Goal: Information Seeking & Learning: Learn about a topic

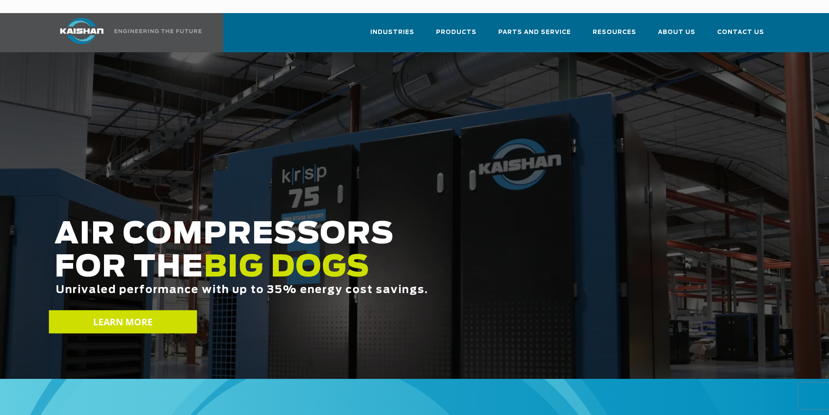
click at [155, 310] on link "LEARN MORE" at bounding box center [123, 321] width 148 height 23
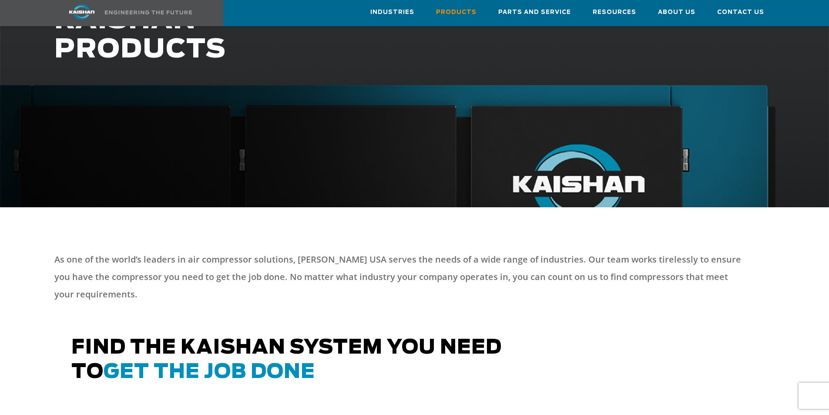
scroll to position [174, 0]
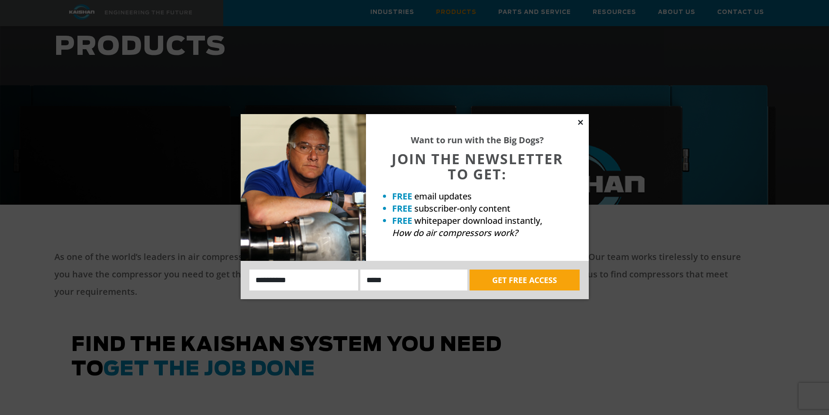
click at [580, 121] on icon at bounding box center [581, 122] width 8 height 8
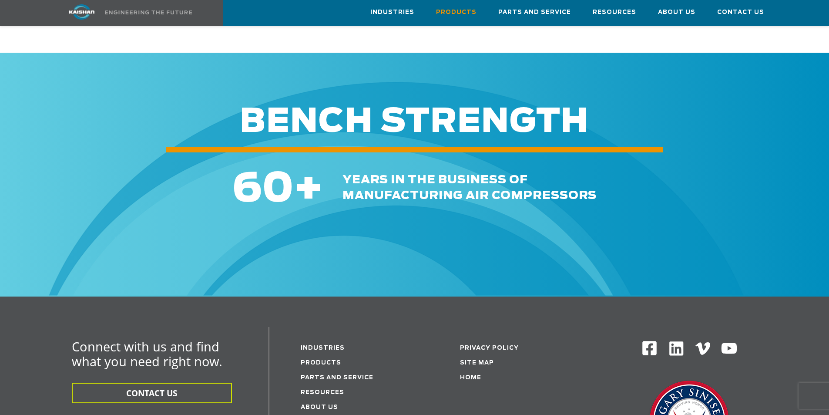
scroll to position [1262, 0]
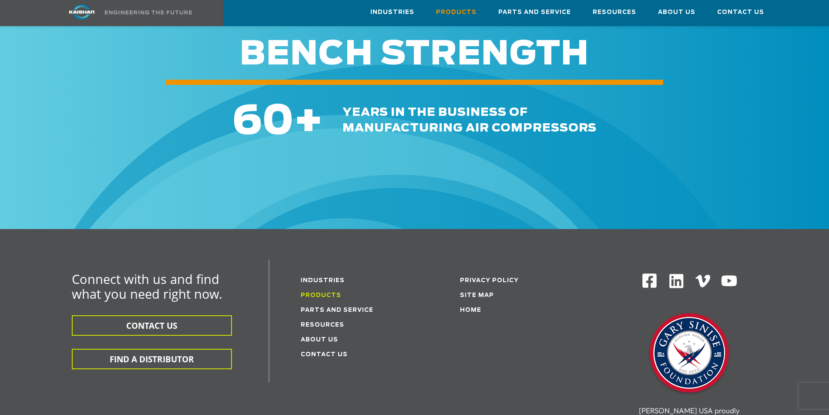
click at [324, 293] on link "Products" at bounding box center [321, 296] width 40 height 6
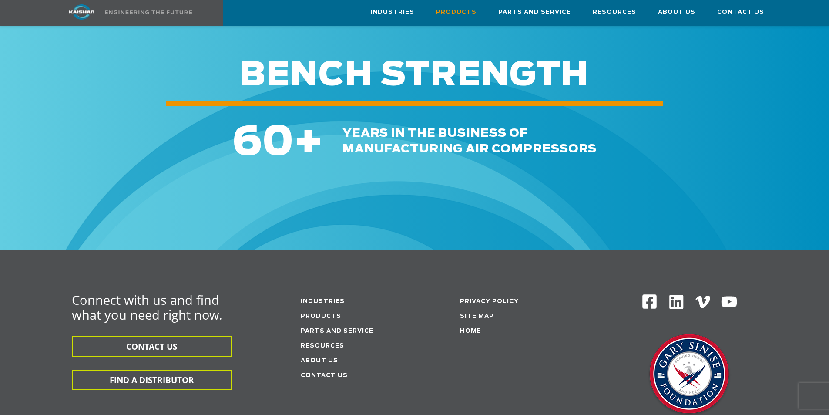
scroll to position [1262, 0]
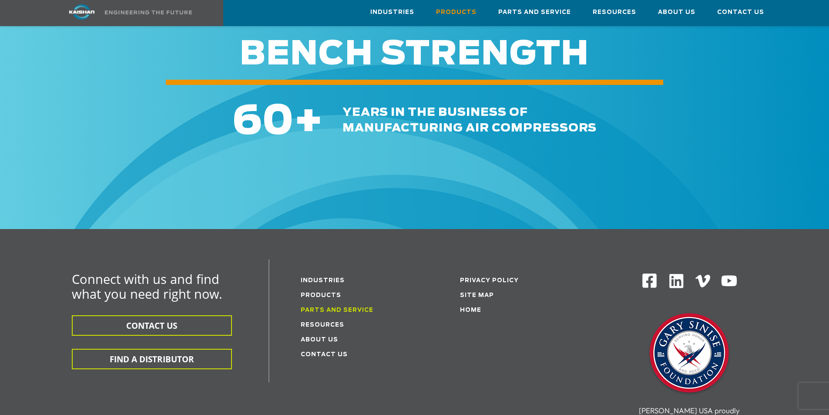
click at [322, 307] on link "Parts and service" at bounding box center [337, 310] width 73 height 6
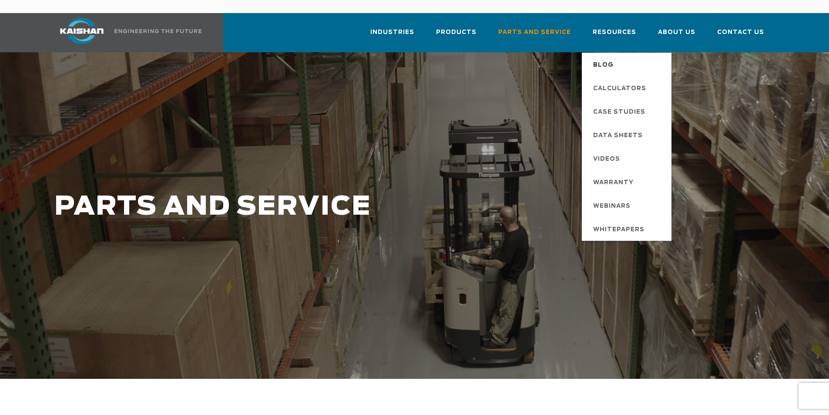
click at [612, 58] on span "Blog" at bounding box center [603, 65] width 20 height 15
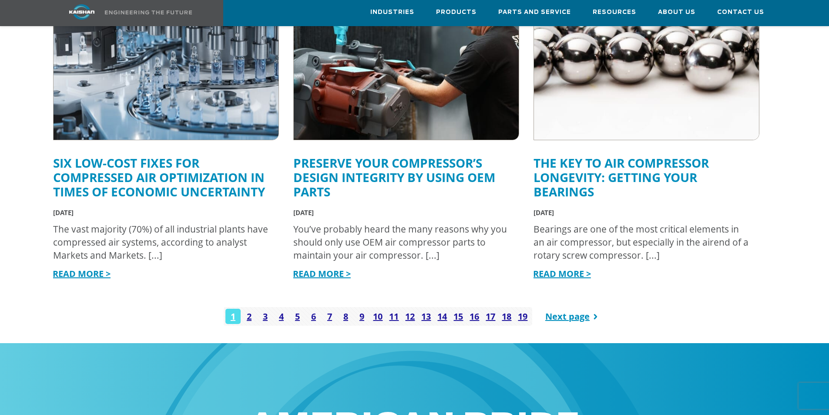
scroll to position [1088, 0]
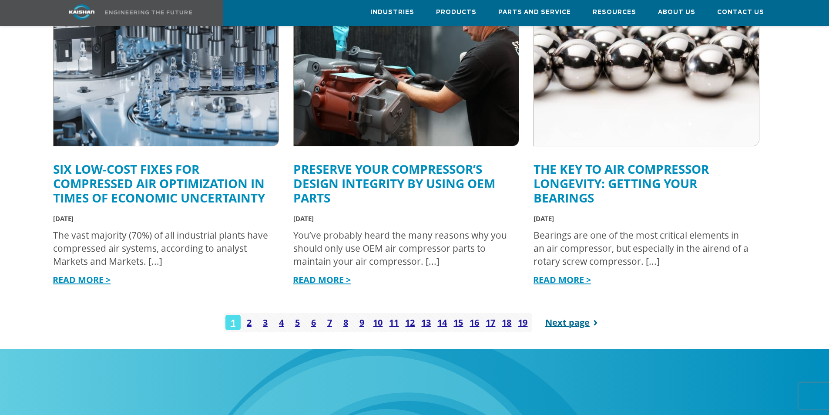
click at [558, 313] on link "Next page" at bounding box center [573, 322] width 57 height 19
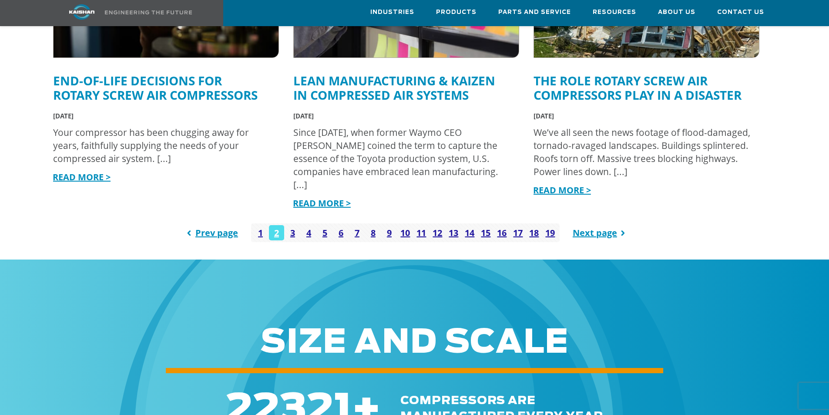
scroll to position [1175, 0]
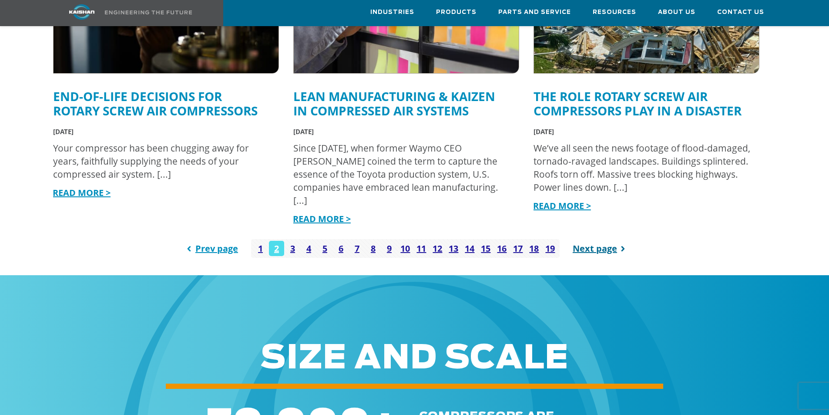
click at [600, 239] on link "Next page" at bounding box center [601, 248] width 57 height 19
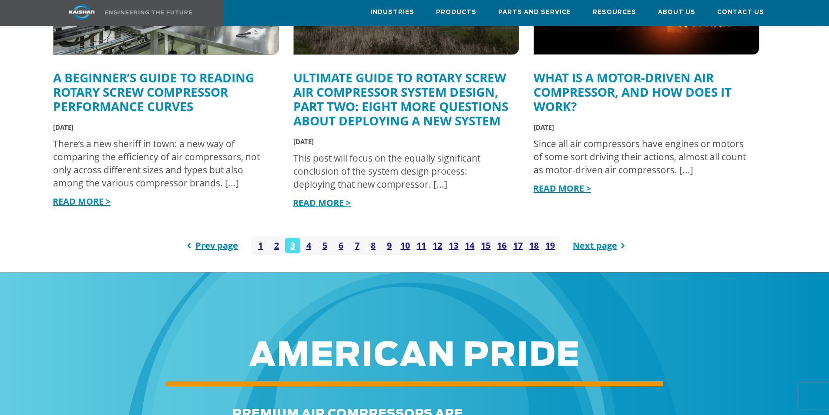
scroll to position [1306, 0]
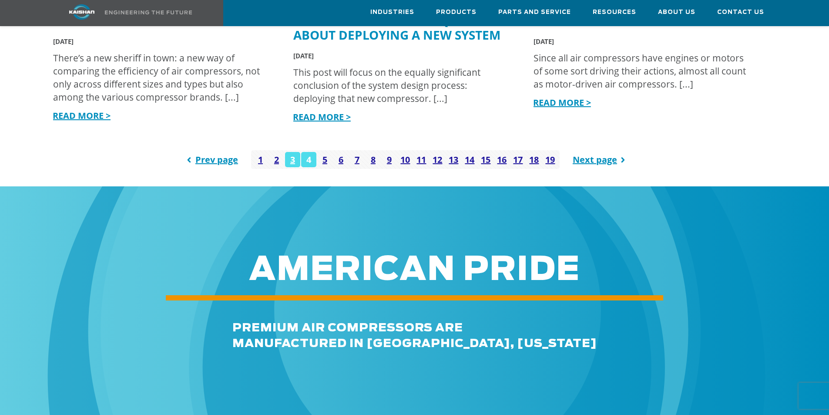
click at [312, 152] on link "4" at bounding box center [308, 159] width 15 height 15
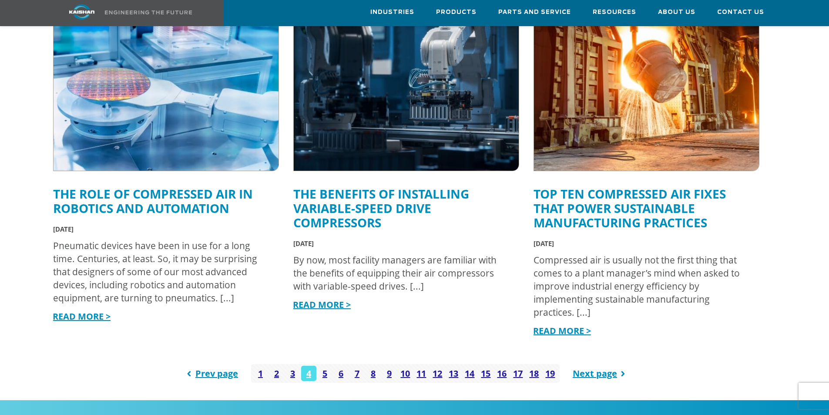
scroll to position [1088, 0]
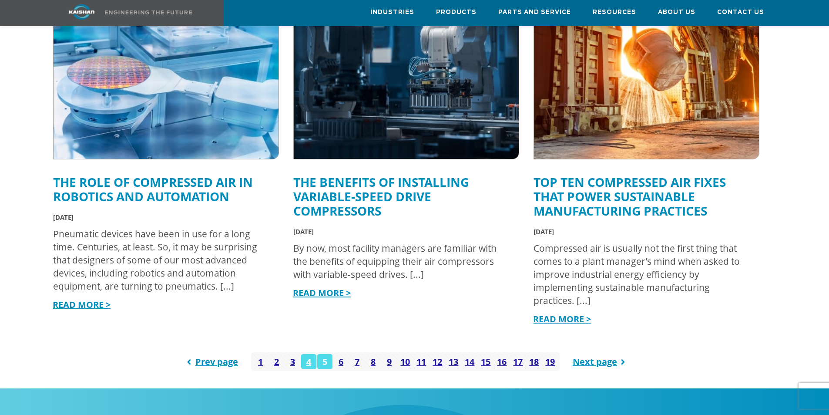
click at [329, 354] on link "5" at bounding box center [324, 361] width 15 height 15
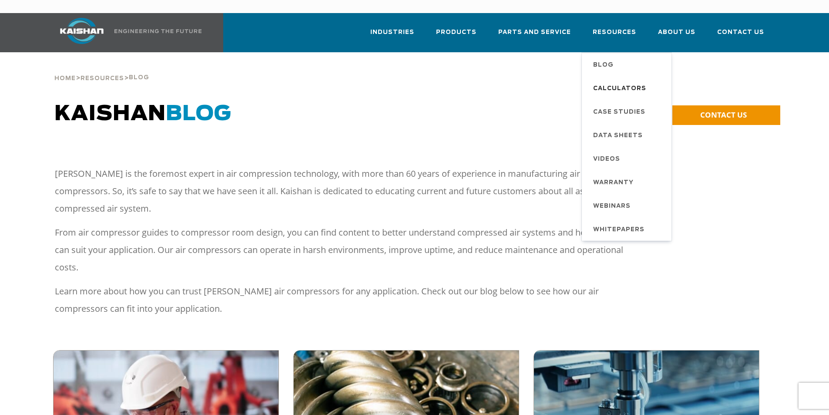
click at [614, 81] on span "Calculators" at bounding box center [619, 88] width 53 height 15
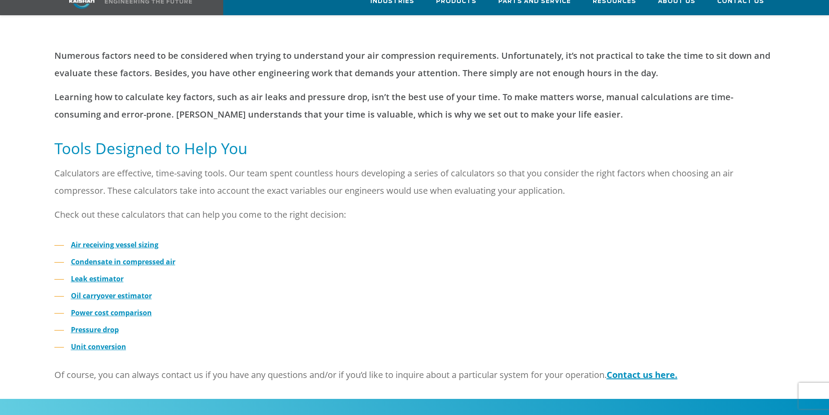
scroll to position [131, 0]
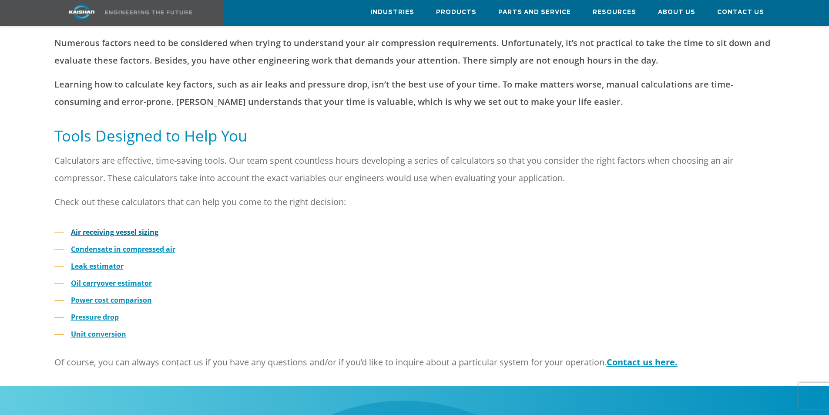
click at [124, 227] on strong "Air receiving vessel sizing" at bounding box center [115, 232] width 88 height 10
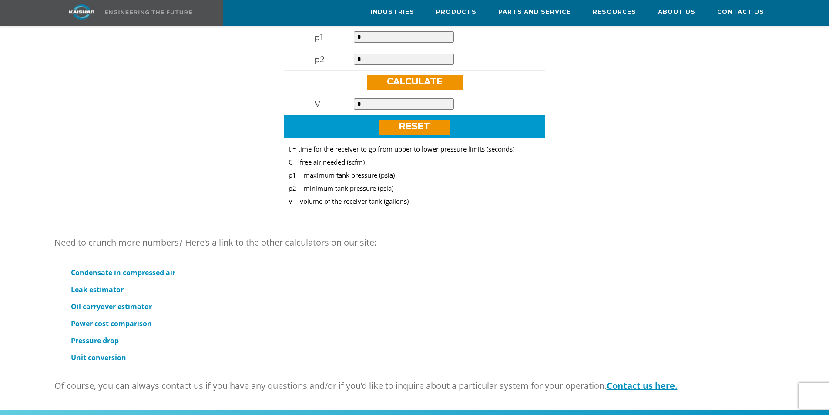
scroll to position [435, 0]
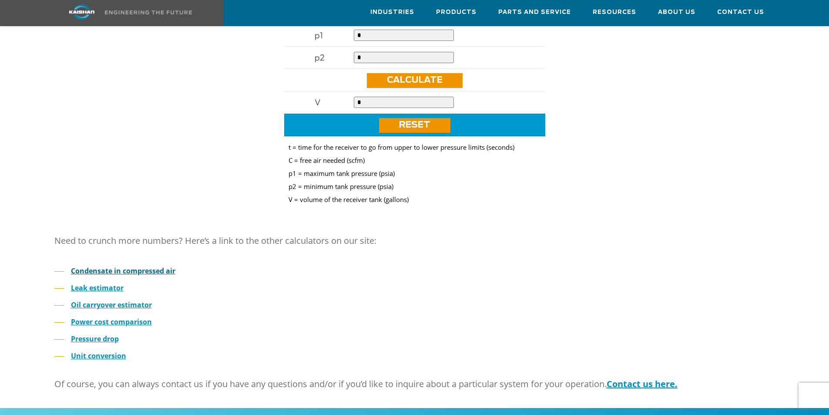
click at [141, 266] on strong "Condensate in compressed air" at bounding box center [123, 271] width 104 height 10
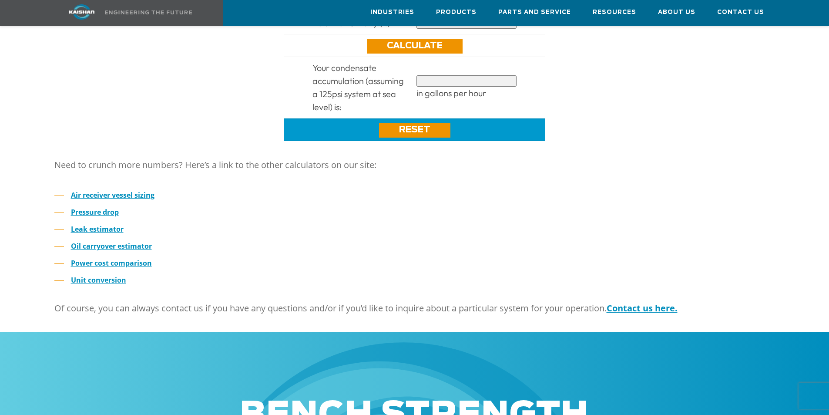
scroll to position [479, 0]
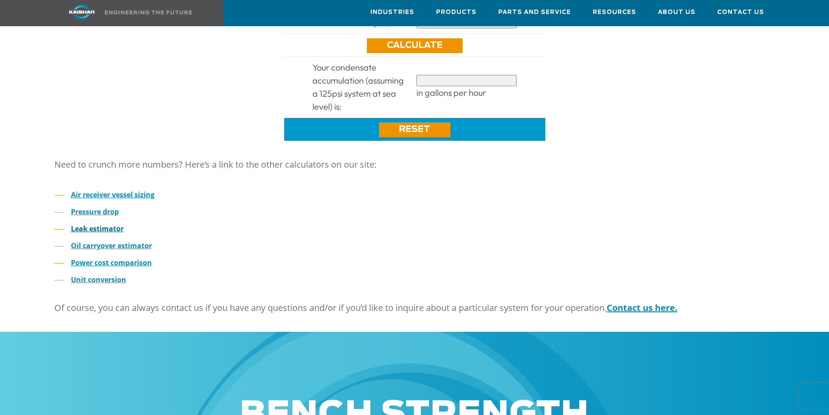
click at [101, 224] on strong "Leak estimator" at bounding box center [97, 229] width 53 height 10
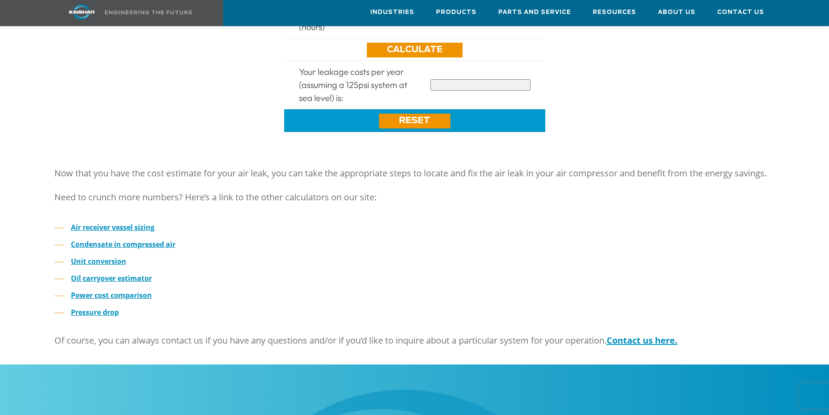
scroll to position [609, 0]
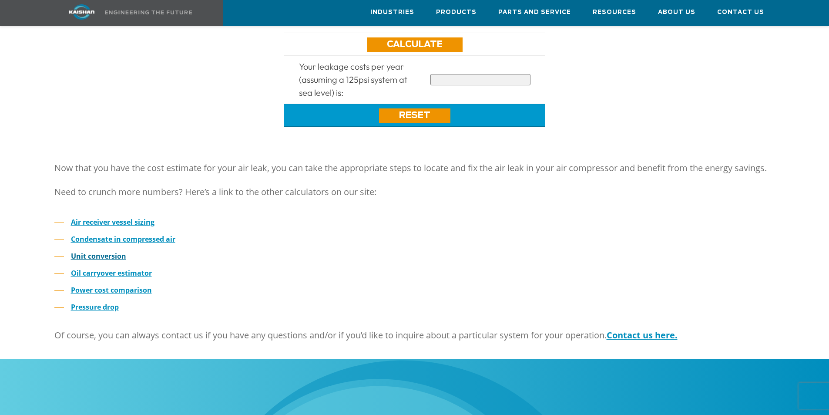
click at [107, 254] on link "Unit conversion" at bounding box center [98, 256] width 55 height 10
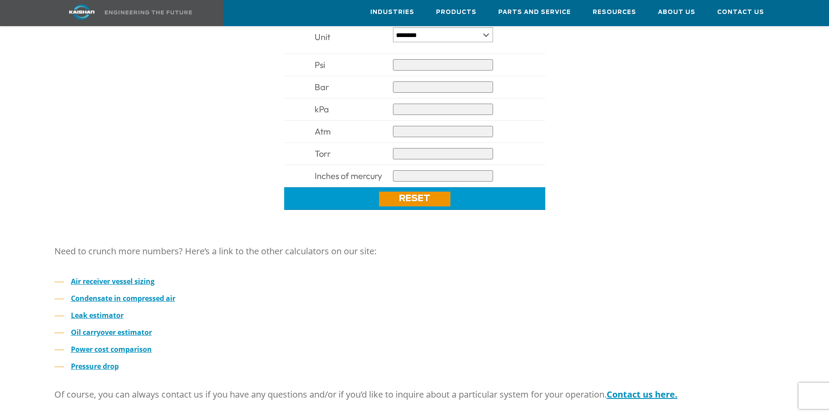
scroll to position [435, 0]
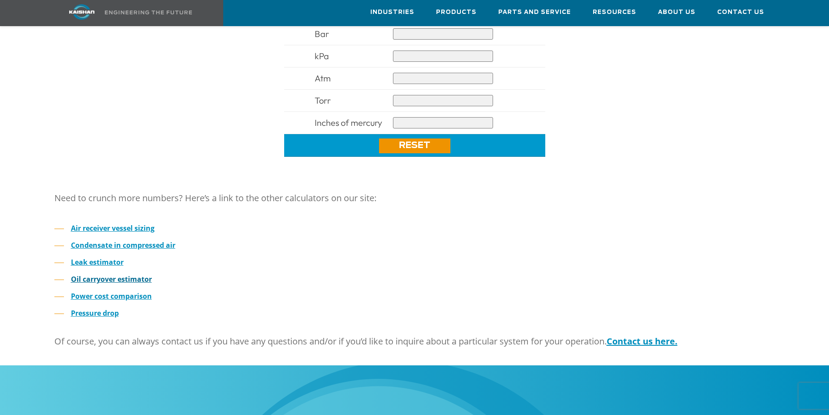
click at [125, 274] on strong "Oil carryover estimator" at bounding box center [111, 279] width 81 height 10
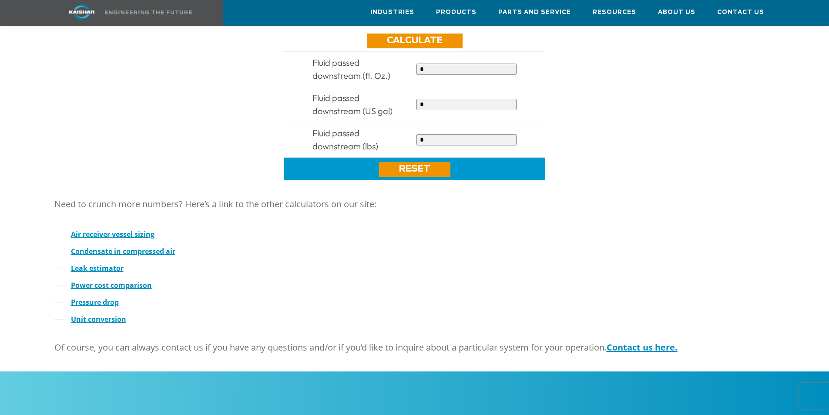
scroll to position [566, 0]
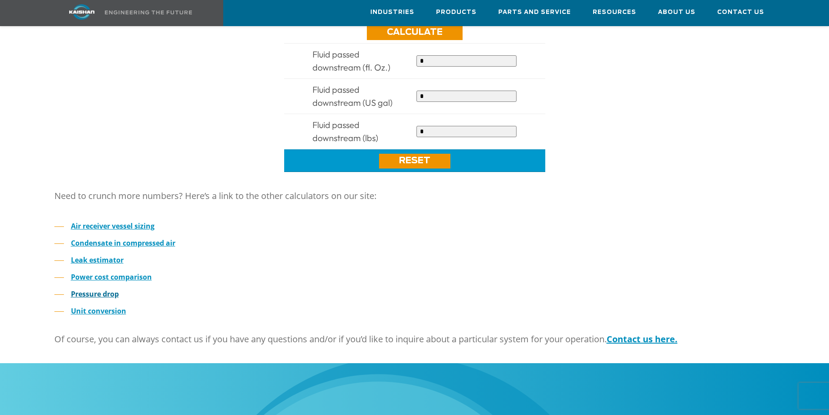
click at [111, 289] on strong "Pressure drop" at bounding box center [95, 294] width 48 height 10
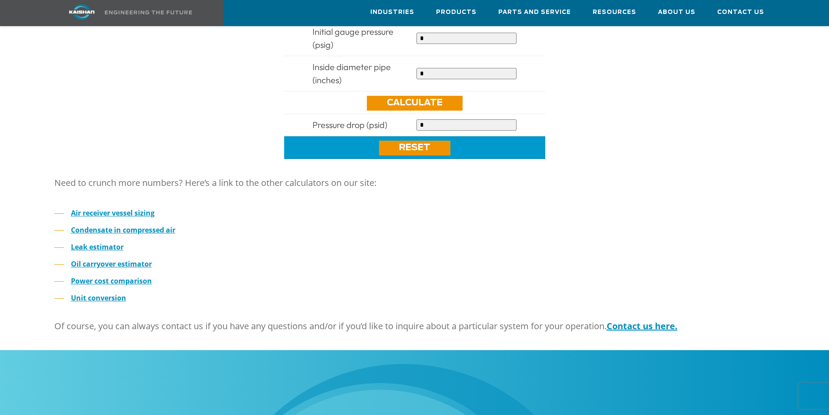
scroll to position [435, 0]
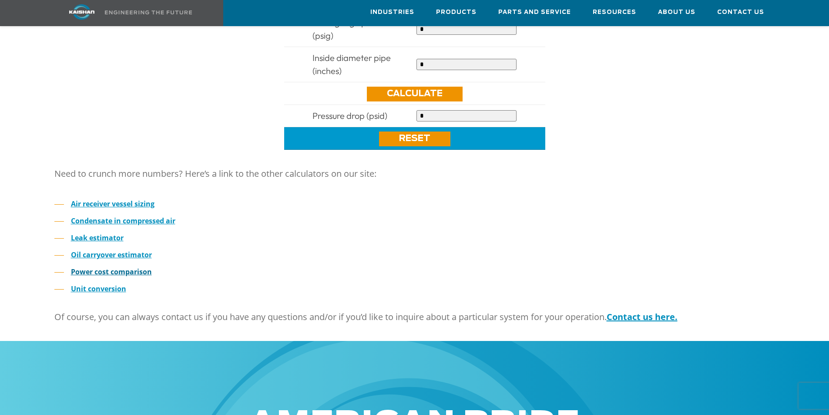
click at [114, 267] on strong "Power cost comparison" at bounding box center [111, 272] width 81 height 10
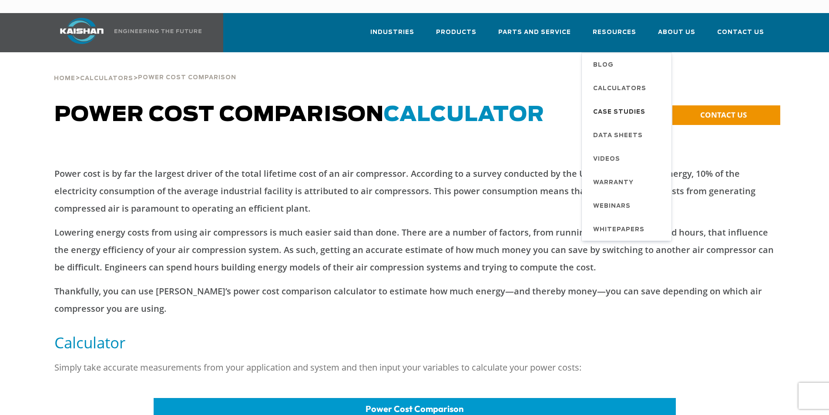
click at [621, 105] on span "Case Studies" at bounding box center [619, 112] width 52 height 15
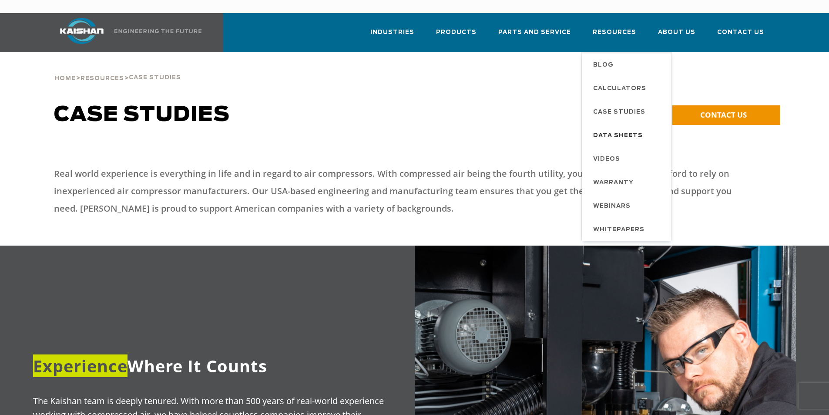
click at [608, 128] on span "Data Sheets" at bounding box center [618, 135] width 50 height 15
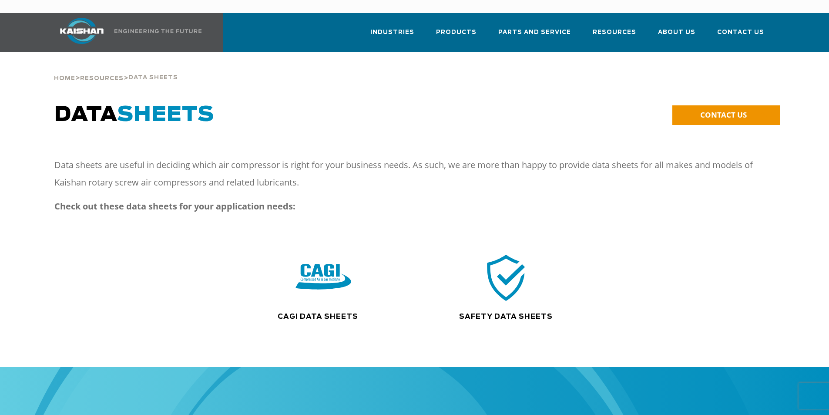
click at [319, 264] on img at bounding box center [324, 277] width 56 height 56
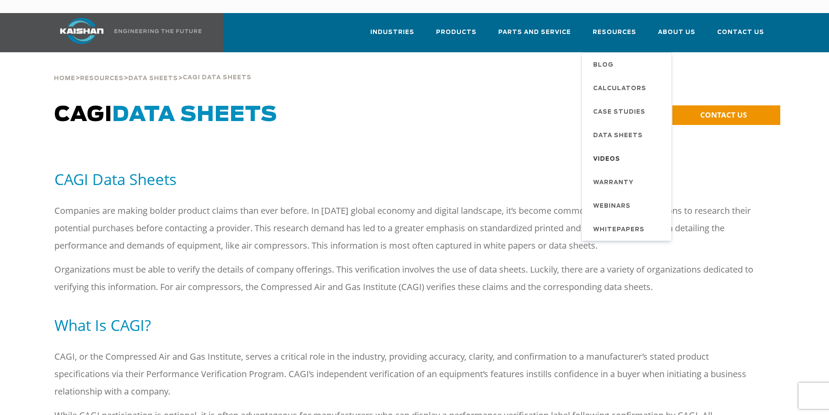
click at [617, 152] on span "Videos" at bounding box center [606, 159] width 27 height 15
click at [616, 175] on span "Warranty" at bounding box center [613, 182] width 40 height 15
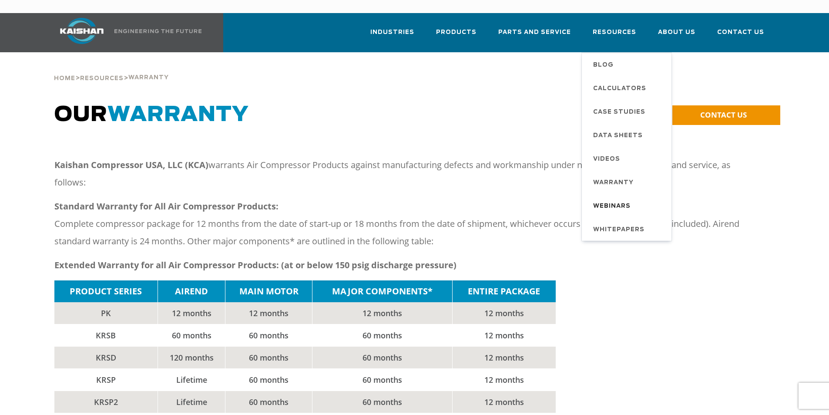
click at [628, 199] on span "Webinars" at bounding box center [611, 206] width 37 height 15
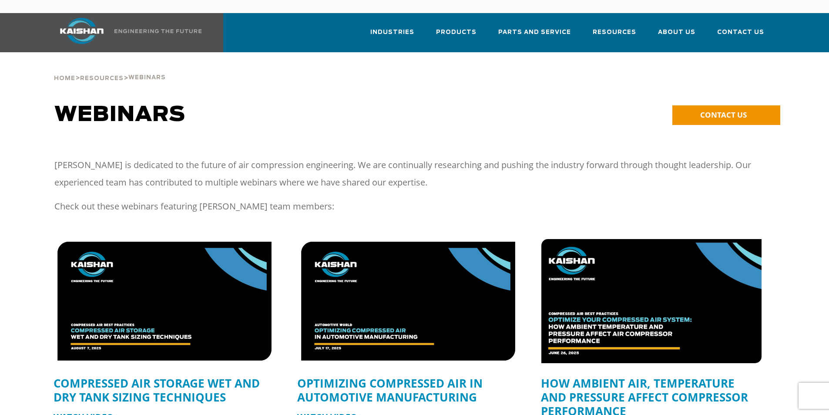
click at [618, 251] on img at bounding box center [652, 301] width 242 height 136
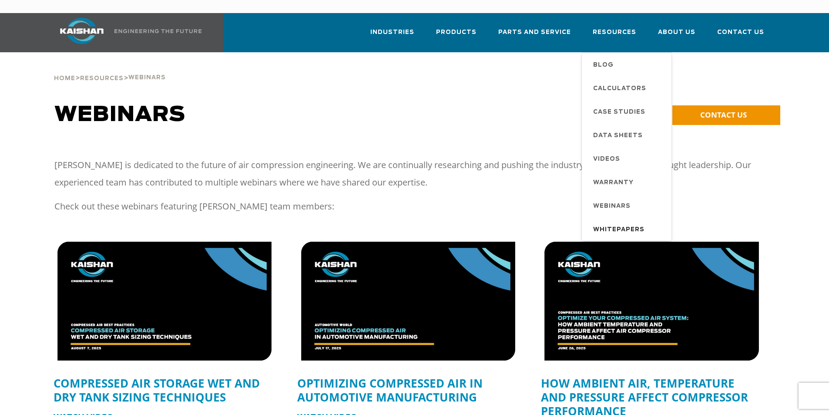
click at [623, 222] on span "Whitepapers" at bounding box center [618, 229] width 51 height 15
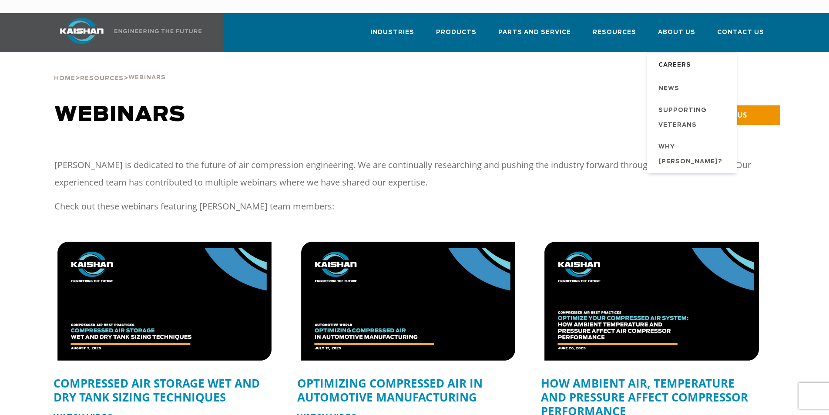
click at [673, 58] on span "Careers" at bounding box center [675, 65] width 33 height 15
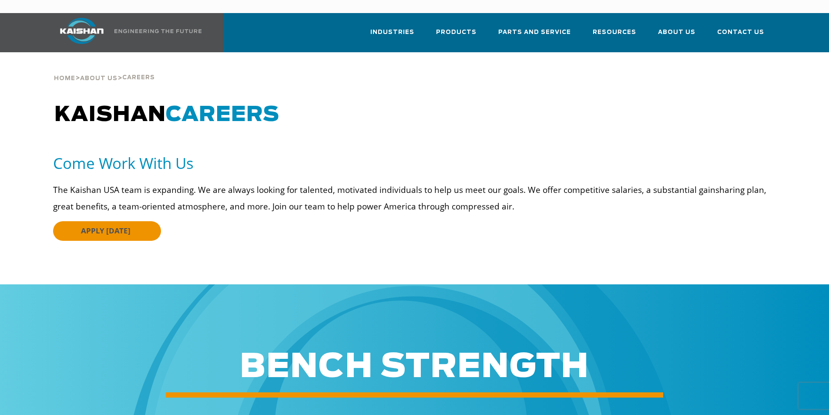
click at [102, 226] on span "APPLY TODAY" at bounding box center [106, 231] width 50 height 10
click at [684, 103] on span "Supporting Veterans" at bounding box center [694, 118] width 70 height 30
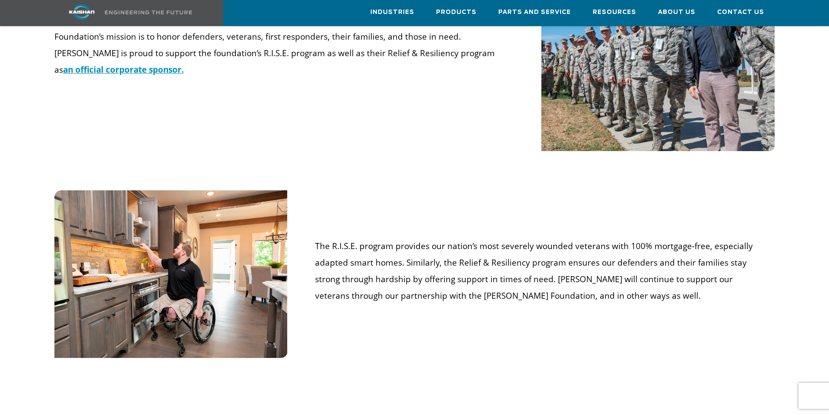
scroll to position [653, 0]
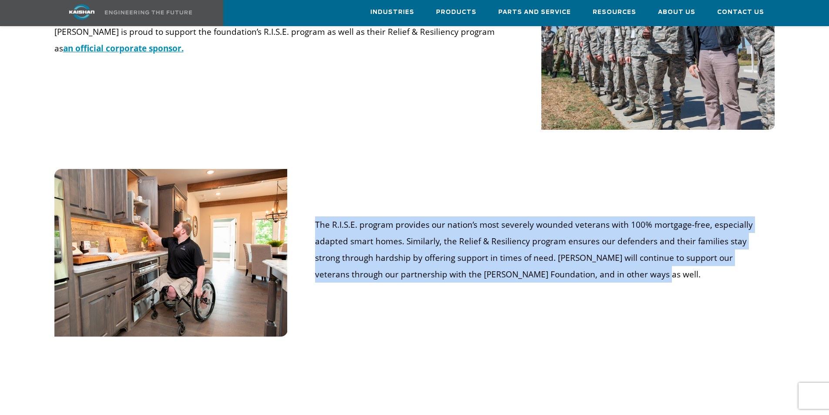
drag, startPoint x: 317, startPoint y: 211, endPoint x: 590, endPoint y: 261, distance: 277.1
click at [590, 261] on p "The R.I.S.E. program provides our nation’s most severely wounded veterans with …" at bounding box center [542, 249] width 454 height 66
copy p "The R.I.S.E. program provides our nation’s most severely wounded veterans with …"
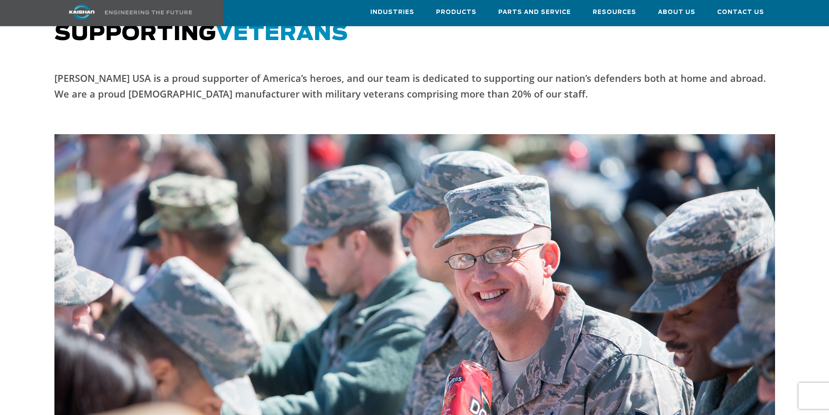
scroll to position [44, 0]
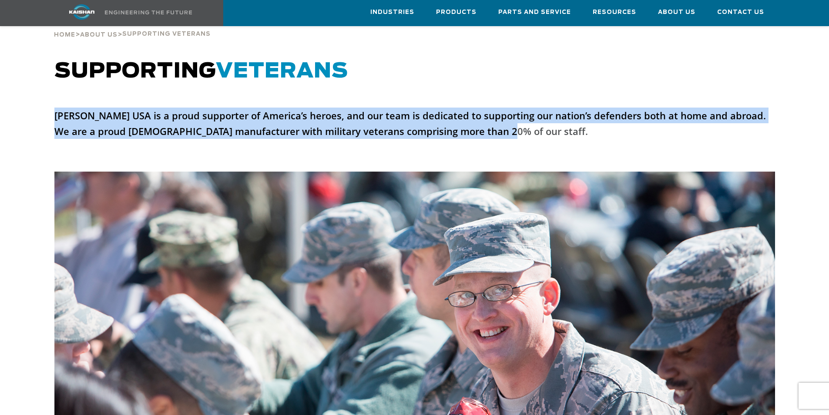
drag, startPoint x: 55, startPoint y: 104, endPoint x: 491, endPoint y: 119, distance: 436.5
click at [491, 119] on p "[PERSON_NAME] USA is a proud supporter of America’s heroes, and our team is ded…" at bounding box center [414, 123] width 721 height 31
copy p "[PERSON_NAME] USA is a proud supporter of America’s heroes, and our team is ded…"
